Goal: Find specific page/section: Find specific page/section

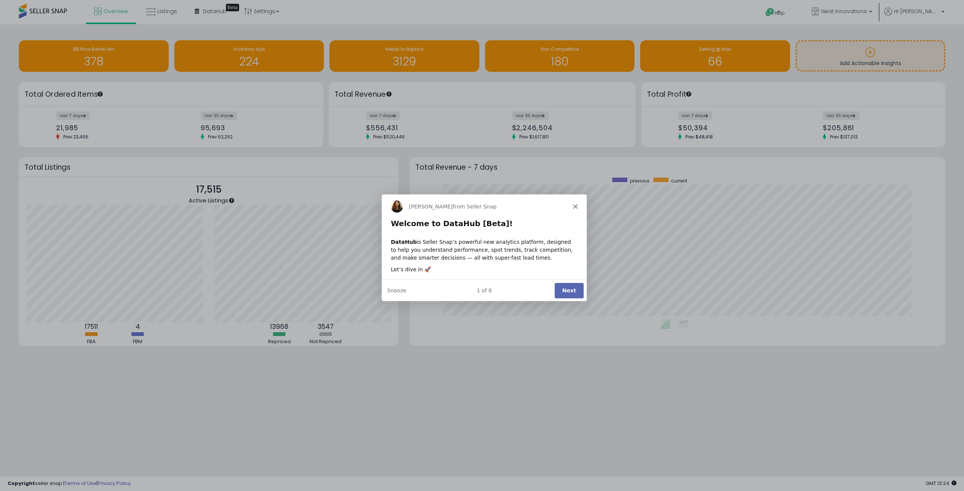
click at [577, 208] on div "Georgie from Seller Snap" at bounding box center [483, 206] width 205 height 24
click at [574, 206] on icon "Close" at bounding box center [575, 206] width 5 height 5
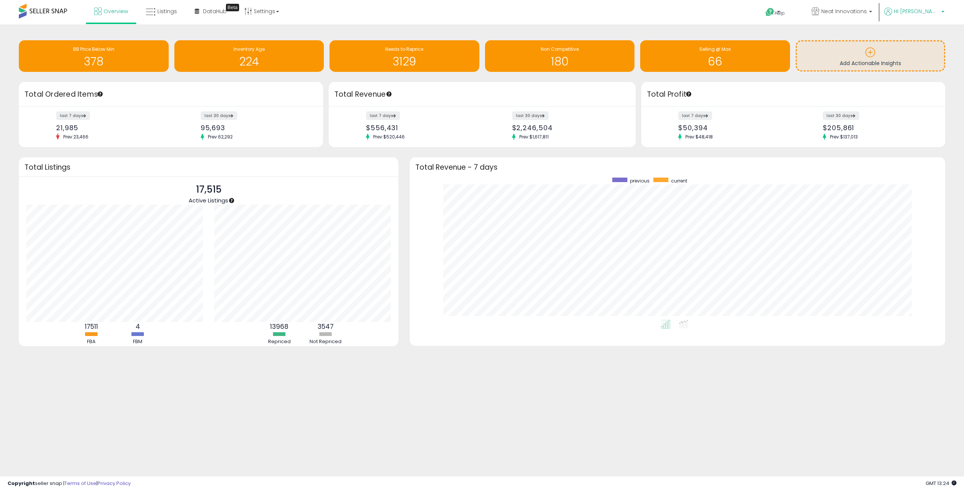
click at [942, 9] on p "Hi [PERSON_NAME]" at bounding box center [914, 12] width 60 height 9
click at [925, 39] on link "Profile" at bounding box center [928, 40] width 15 height 7
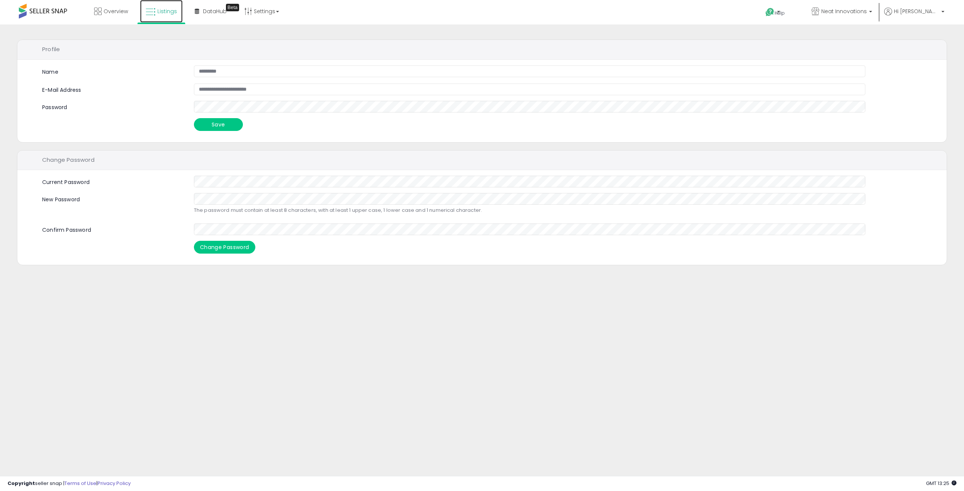
click at [172, 9] on span "Listings" at bounding box center [167, 12] width 20 height 8
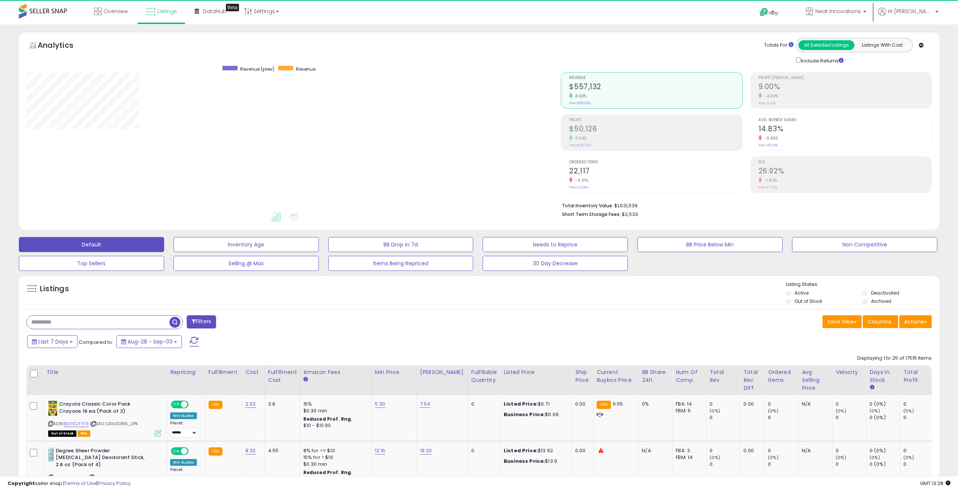
scroll to position [154, 535]
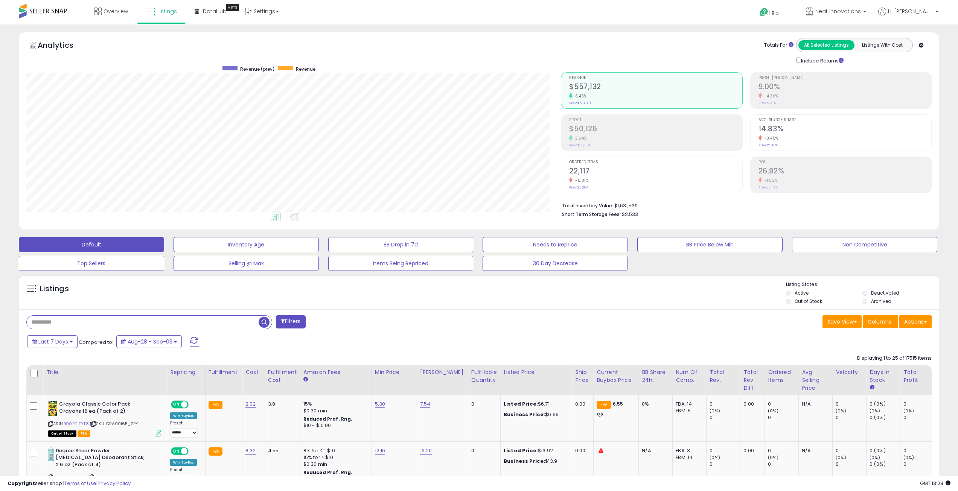
click at [96, 324] on input "text" at bounding box center [143, 322] width 232 height 13
paste input "**********"
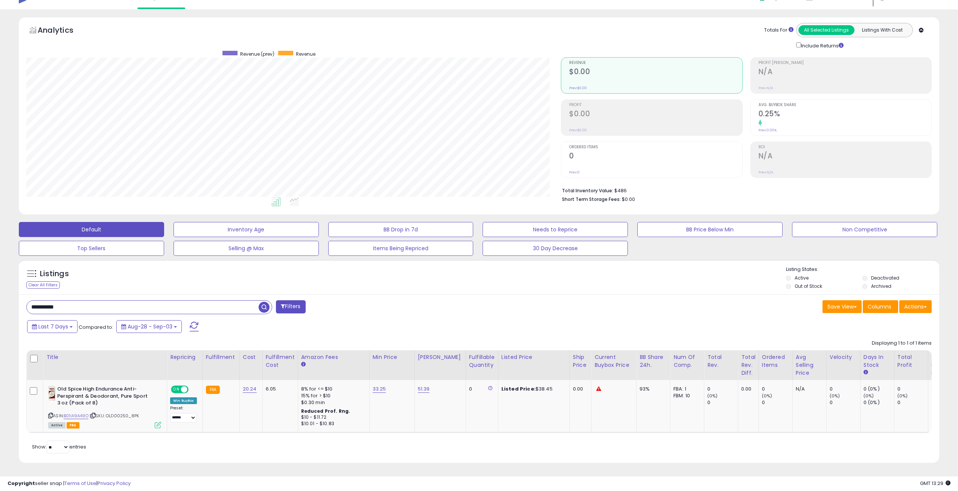
scroll to position [154, 535]
drag, startPoint x: 81, startPoint y: 302, endPoint x: 13, endPoint y: 297, distance: 68.0
click at [15, 299] on div "Listings Clear All Filters" at bounding box center [479, 364] width 932 height 217
paste input "text"
type input "**********"
